Goal: Task Accomplishment & Management: Manage account settings

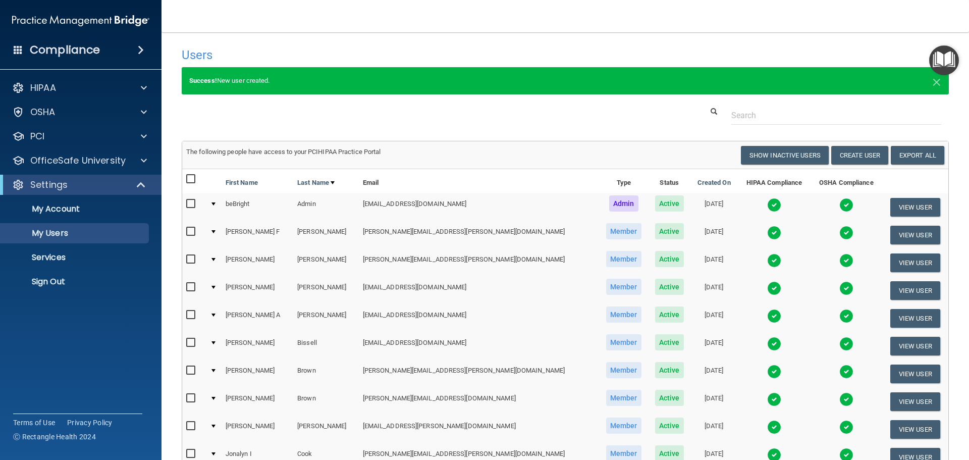
select select "20"
click at [94, 276] on p "Sign Out" at bounding box center [76, 281] width 138 height 10
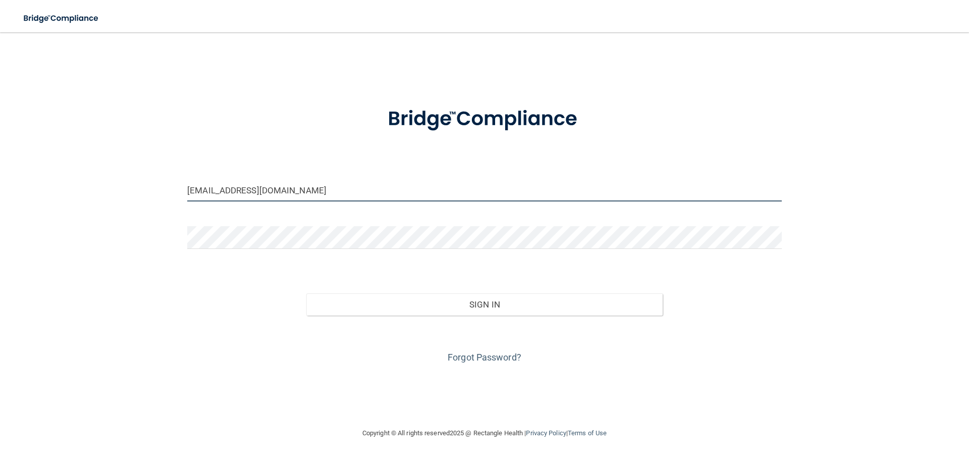
click at [389, 191] on input "[EMAIL_ADDRESS][DOMAIN_NAME]" at bounding box center [484, 190] width 594 height 23
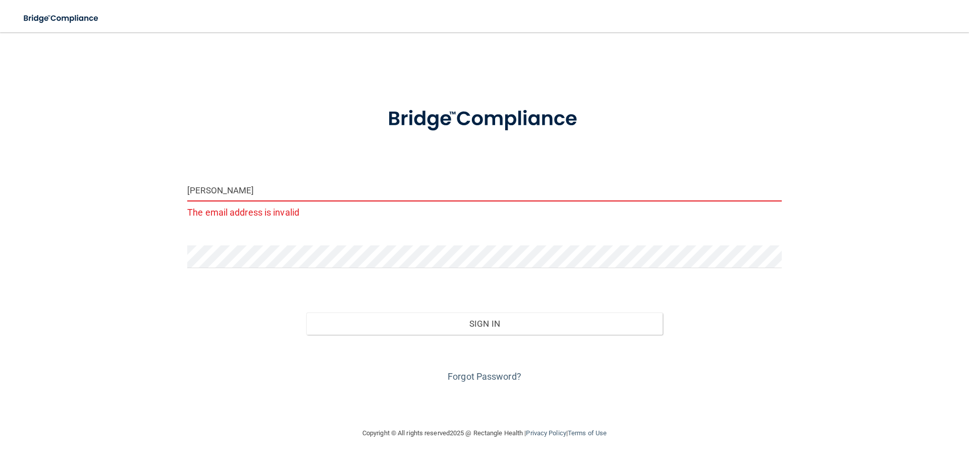
type input "[PERSON_NAME][EMAIL_ADDRESS][PERSON_NAME][DOMAIN_NAME]"
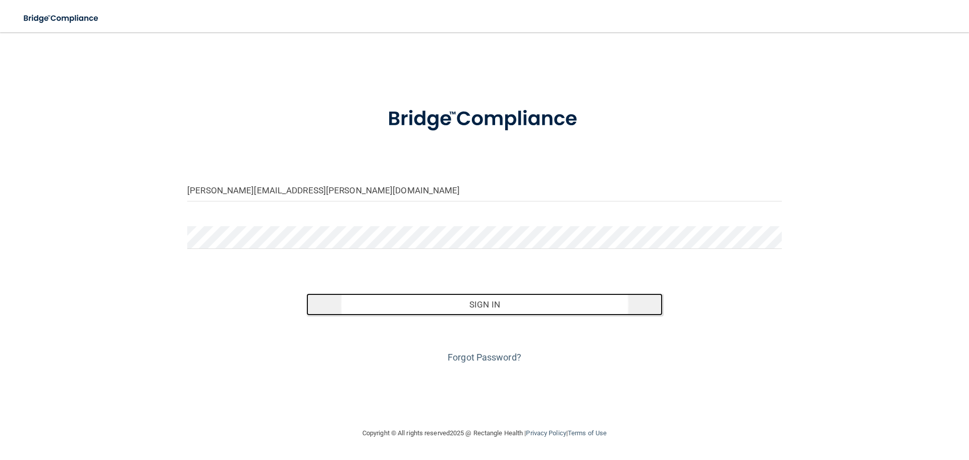
click at [355, 314] on button "Sign In" at bounding box center [484, 304] width 357 height 22
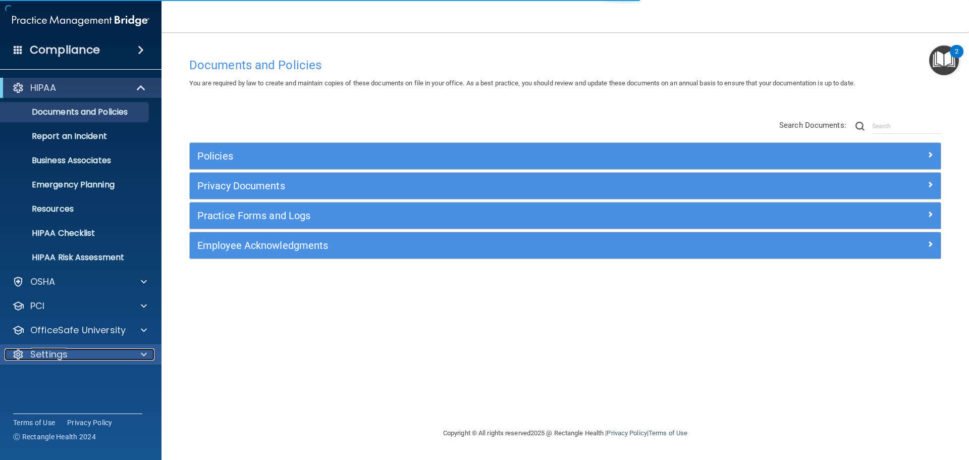
click at [145, 349] on span at bounding box center [144, 354] width 6 height 12
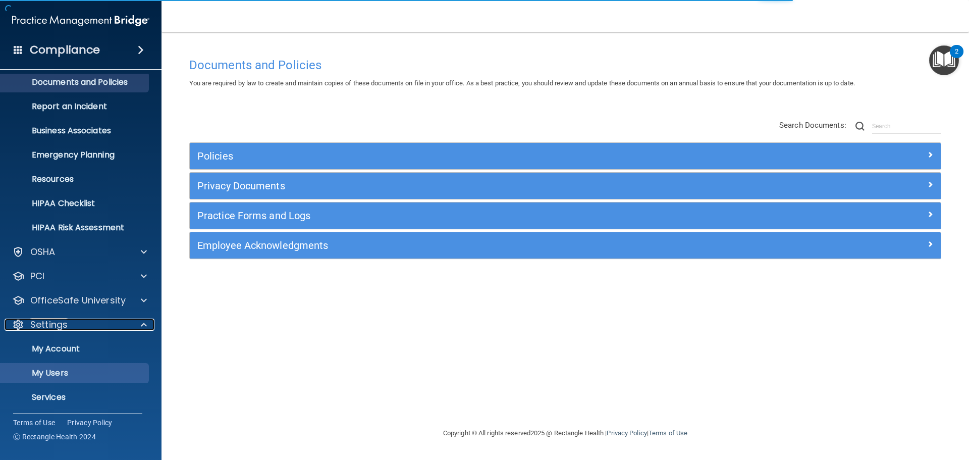
scroll to position [55, 0]
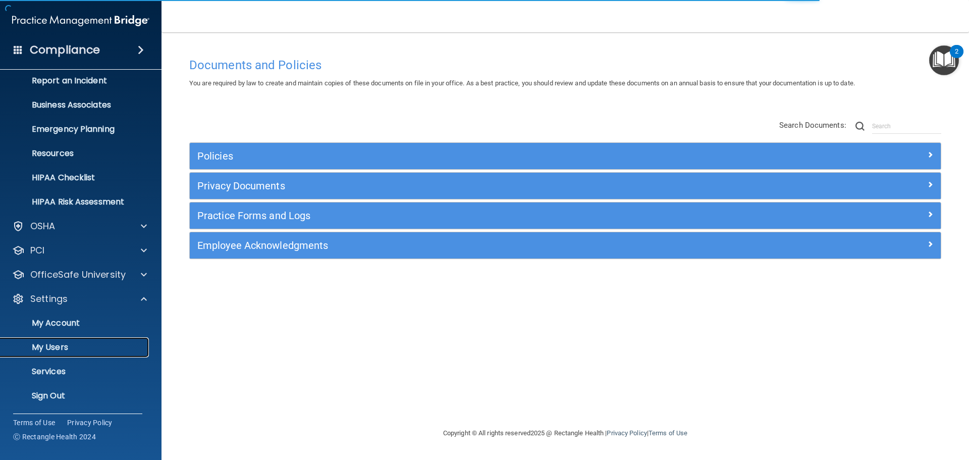
click at [111, 341] on link "My Users" at bounding box center [69, 347] width 159 height 20
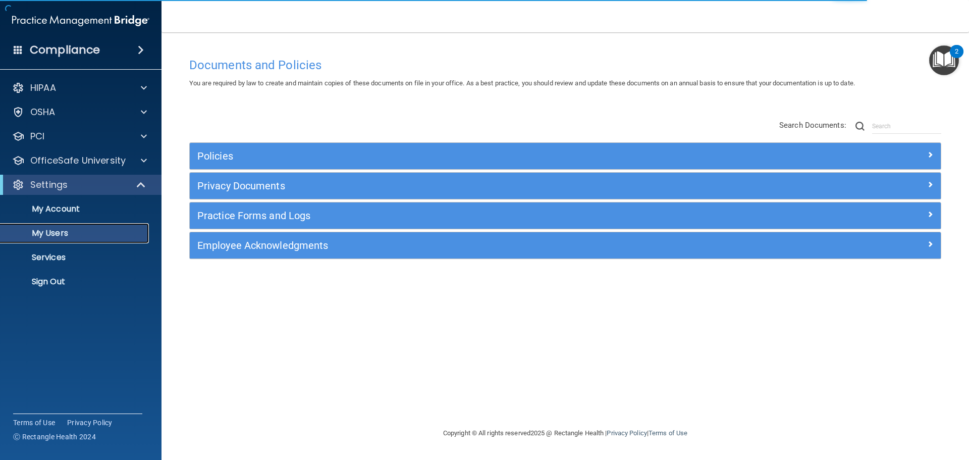
select select "20"
